Goal: Find specific page/section: Find specific page/section

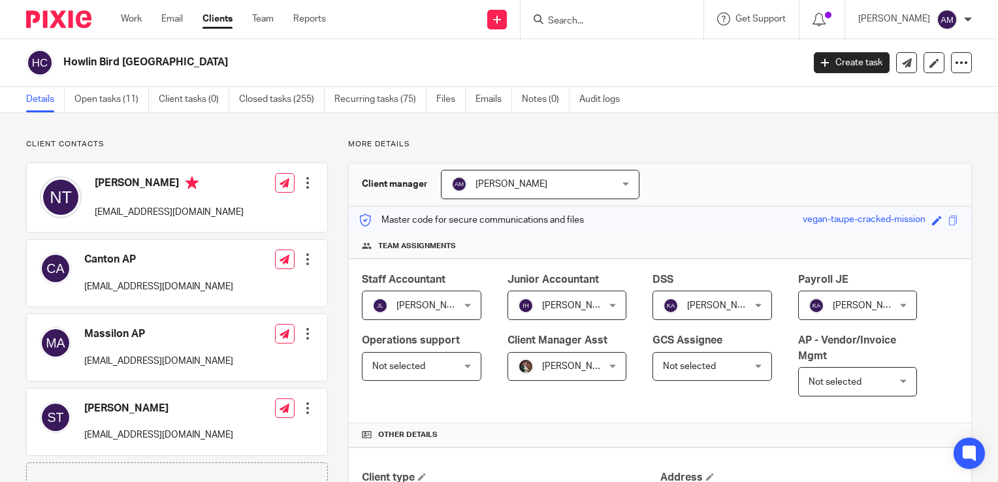
scroll to position [327, 0]
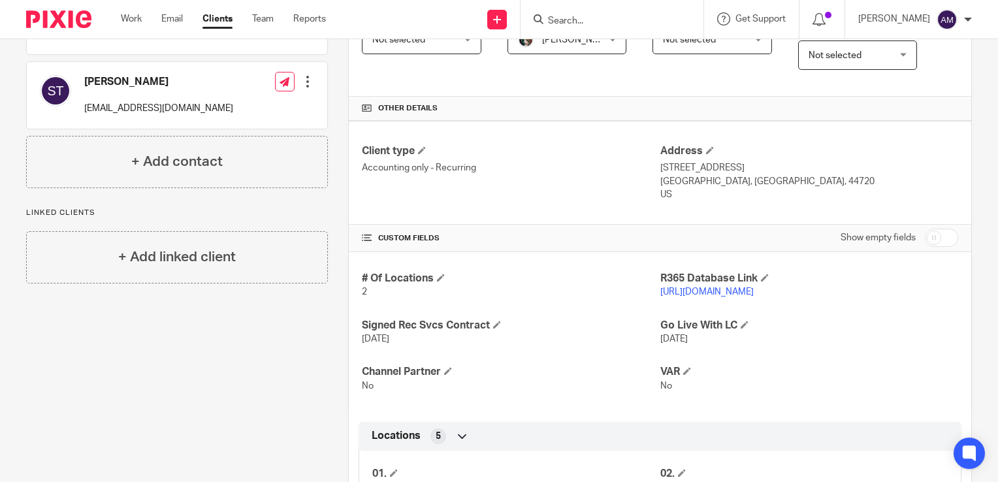
click at [604, 17] on input "Search" at bounding box center [606, 22] width 118 height 12
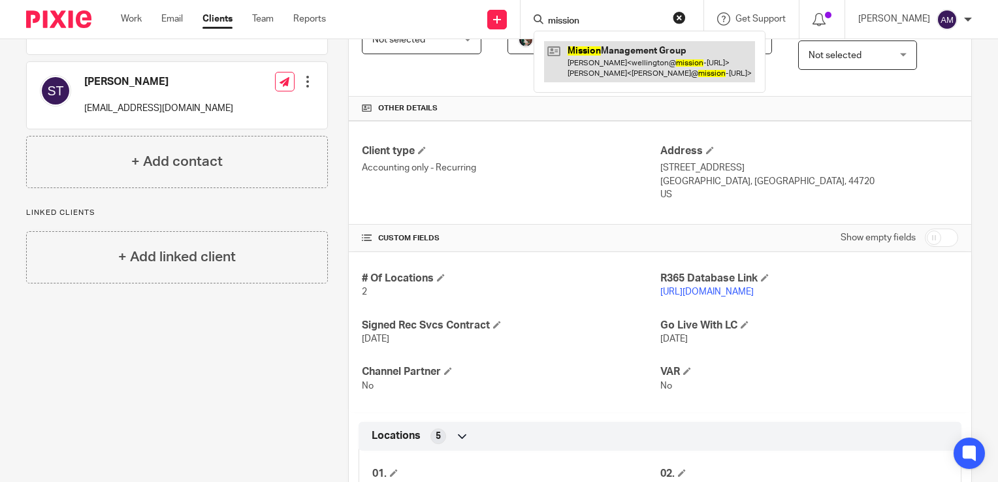
type input "mission"
click at [632, 67] on link at bounding box center [649, 61] width 211 height 40
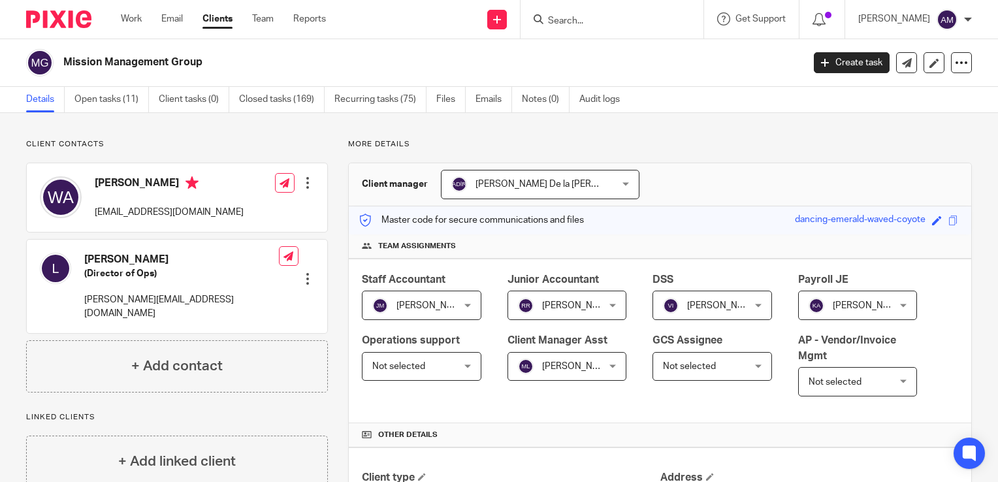
click at [935, 163] on div "Client manager [PERSON_NAME] De la [PERSON_NAME] De la [PERSON_NAME] [PERSON_NA…" at bounding box center [660, 184] width 622 height 43
click at [572, 19] on input "Search" at bounding box center [606, 22] width 118 height 12
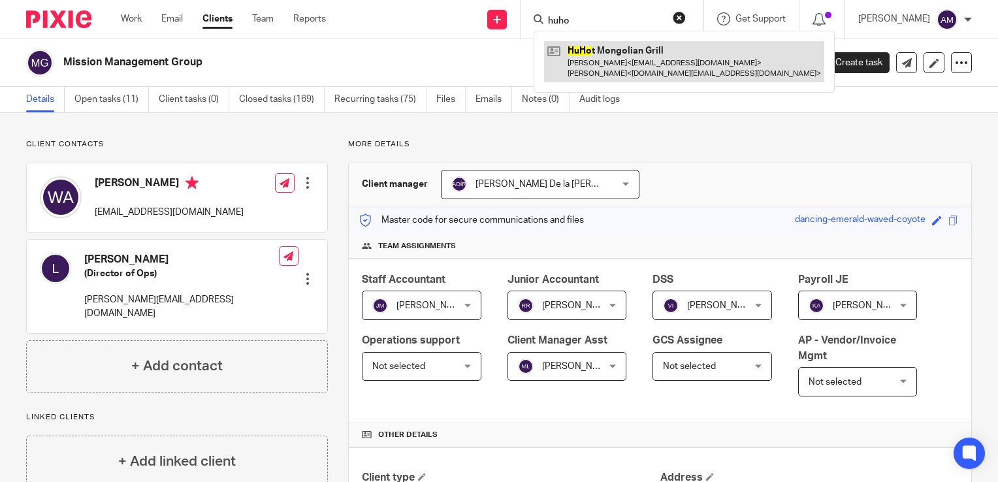
type input "huho"
click at [643, 54] on link at bounding box center [684, 61] width 280 height 40
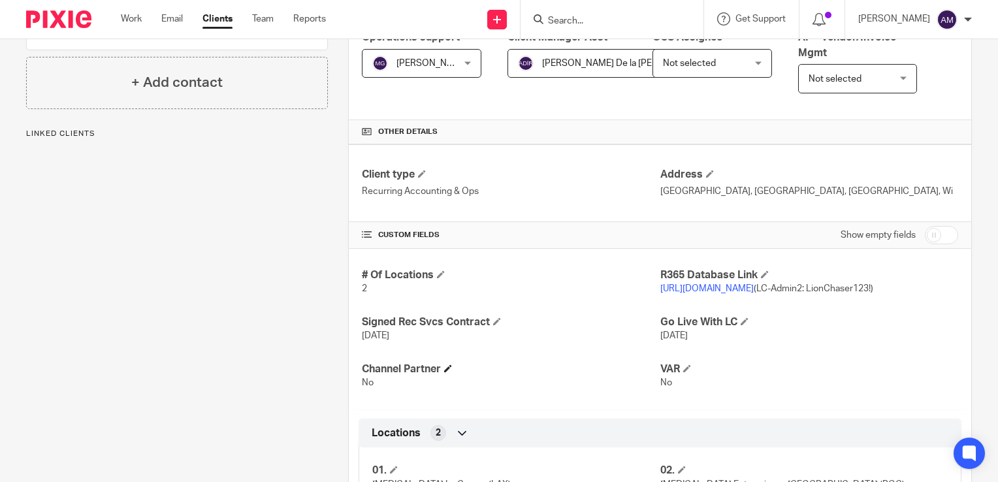
scroll to position [327, 0]
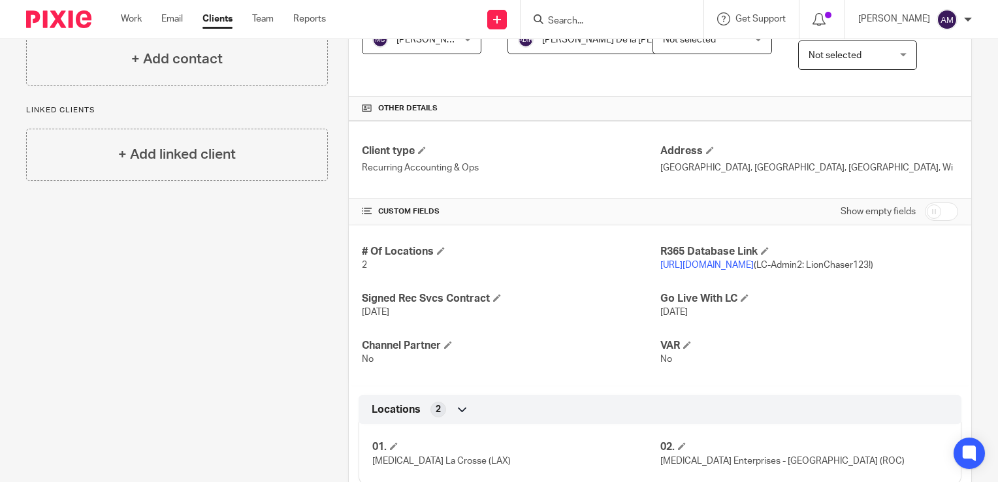
click at [703, 261] on link "https://r365tricor.restaurant365.com" at bounding box center [706, 265] width 93 height 9
